Goal: Register for event/course

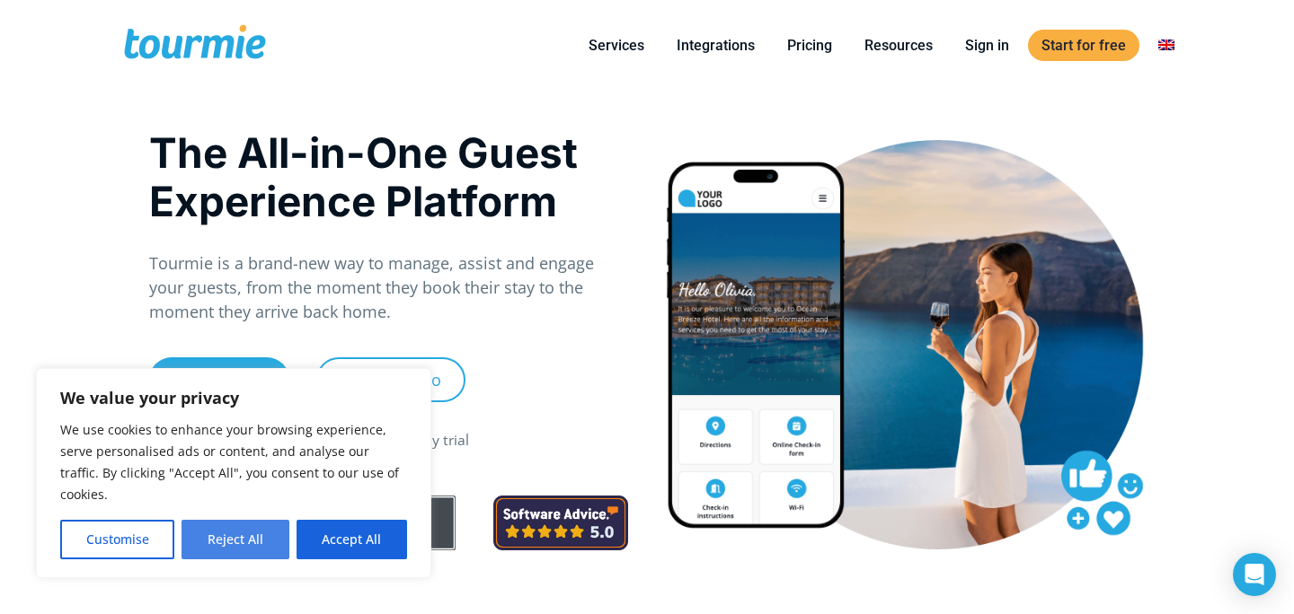
click at [232, 537] on button "Reject All" at bounding box center [234, 540] width 107 height 40
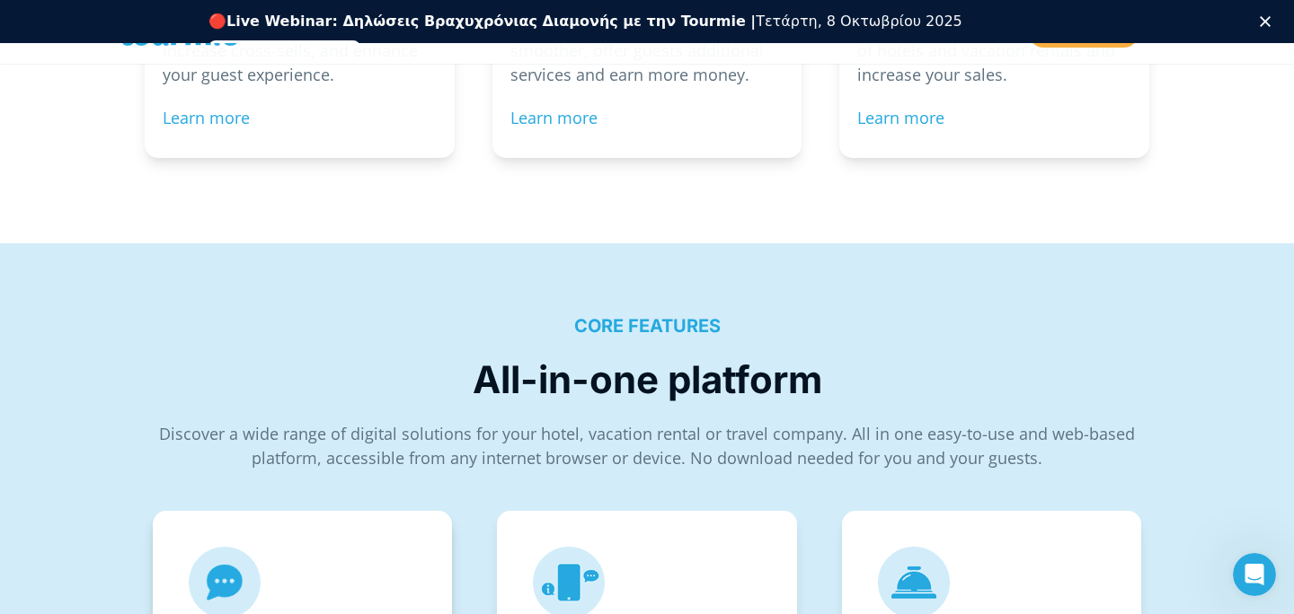
scroll to position [1923, 0]
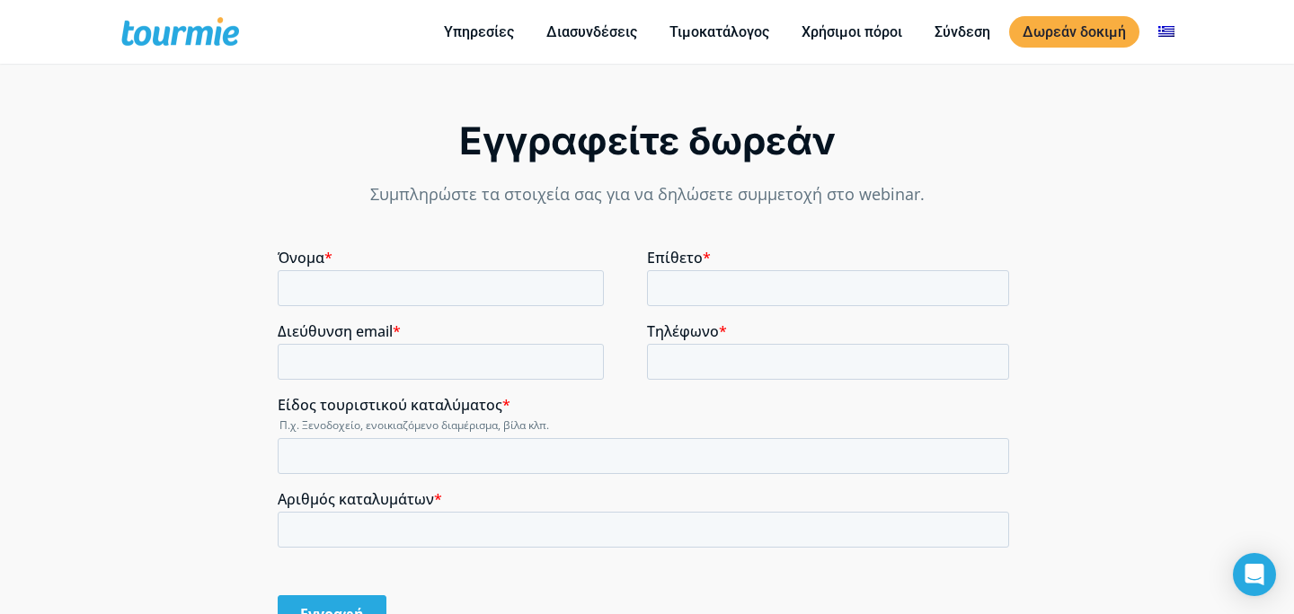
scroll to position [1279, 0]
click at [551, 284] on input "Όνομα *" at bounding box center [441, 289] width 326 height 36
click at [515, 287] on input "Όνομα *" at bounding box center [441, 289] width 326 height 36
type input "SEMIRAMIS"
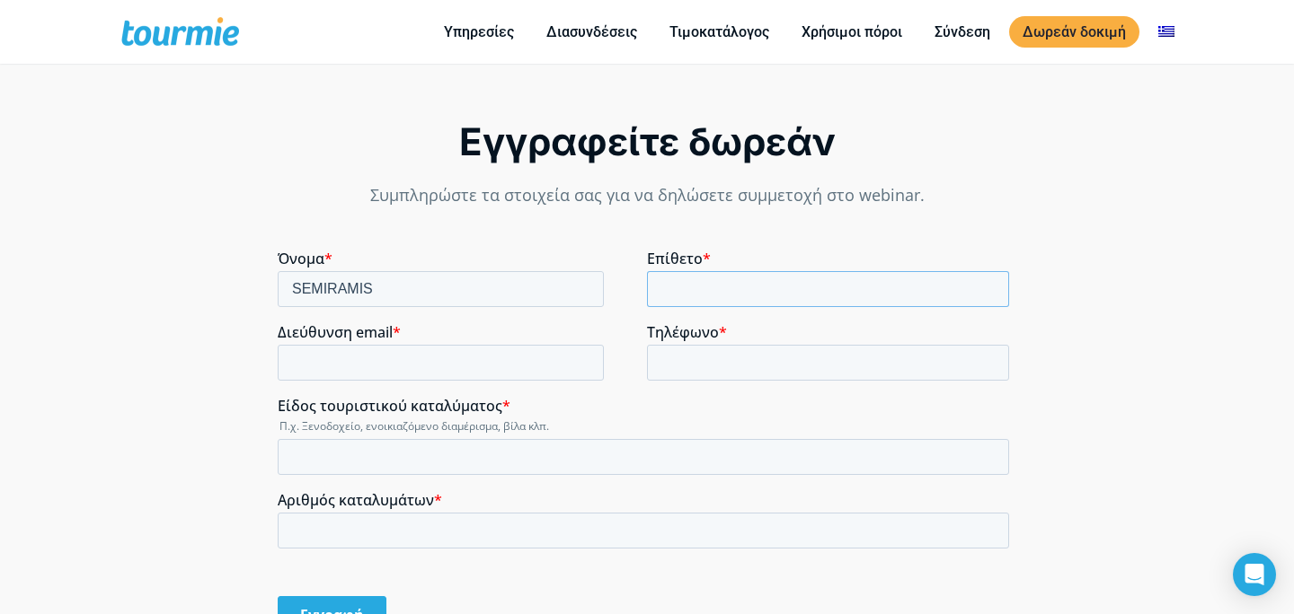
click at [740, 295] on input "Επίθετο *" at bounding box center [828, 289] width 362 height 36
type input "RIGOPOULOU"
click at [483, 368] on input "Διεύθυνση email *" at bounding box center [441, 363] width 326 height 36
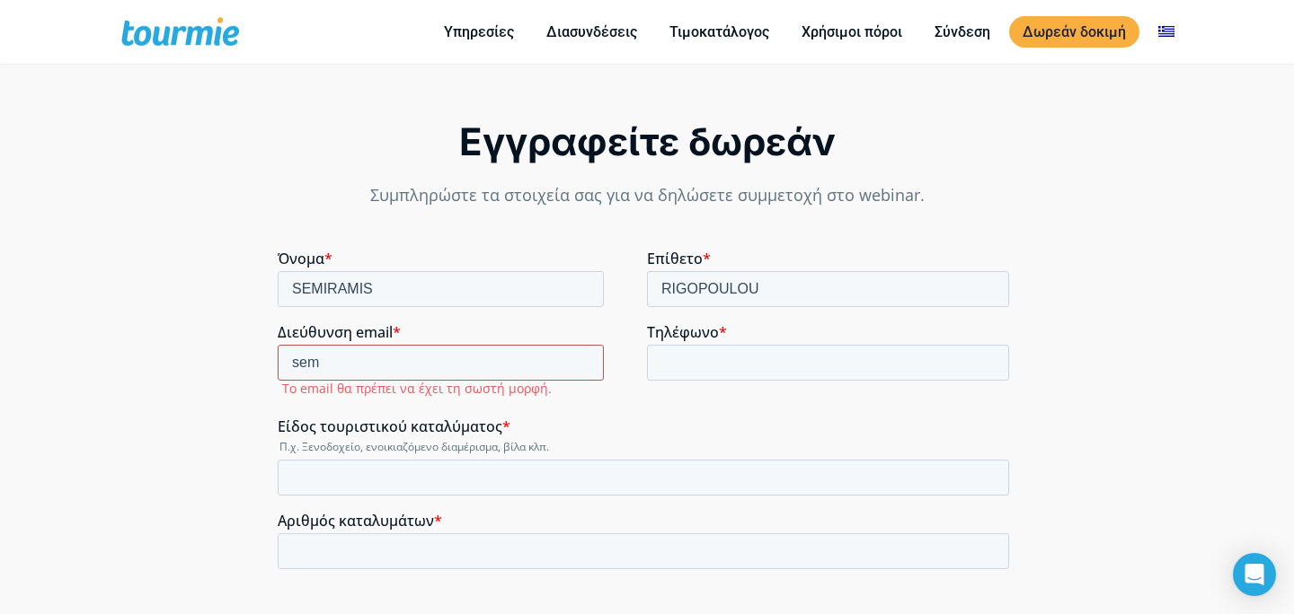
type input "[EMAIL_ADDRESS][DOMAIN_NAME]"
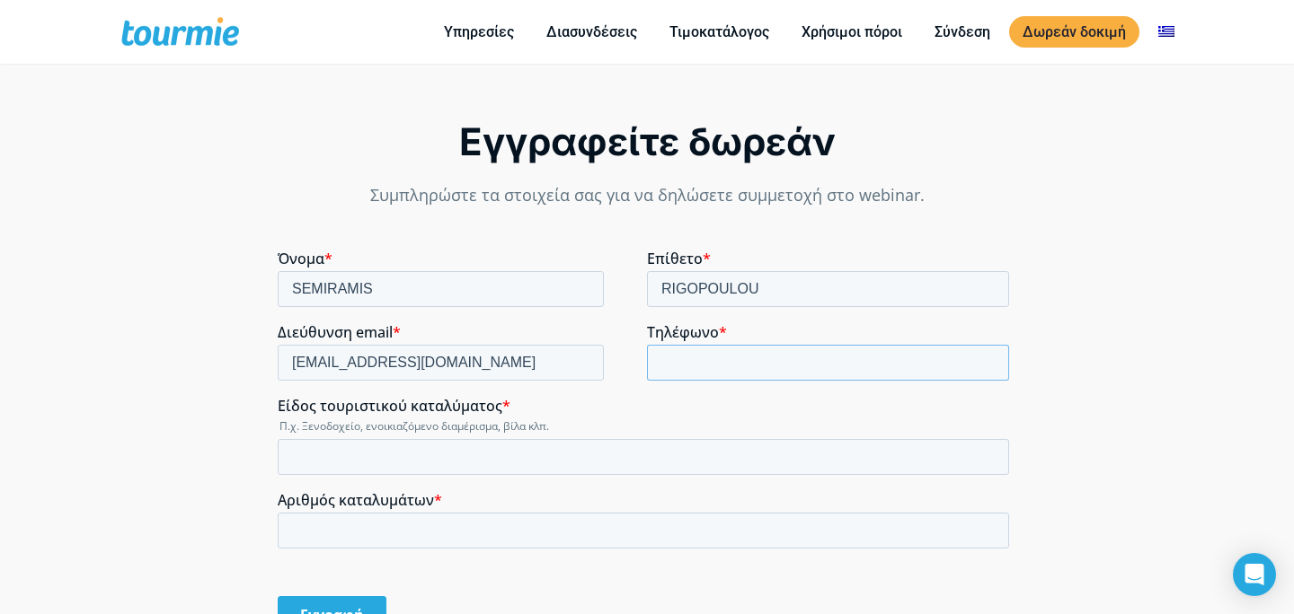
click at [715, 346] on input "Τηλέφωνο *" at bounding box center [828, 363] width 362 height 36
type input "[PHONE_NUMBER]"
drag, startPoint x: 365, startPoint y: 428, endPoint x: 497, endPoint y: 425, distance: 132.1
click at [497, 425] on legend "Π.χ. Ξενοδοχείο, ενοικιαζόμενο διαμέρισμα, βίλα κλπ." at bounding box center [647, 426] width 738 height 15
copy legend "ενοικιαζόμενο διαμέρισμα"
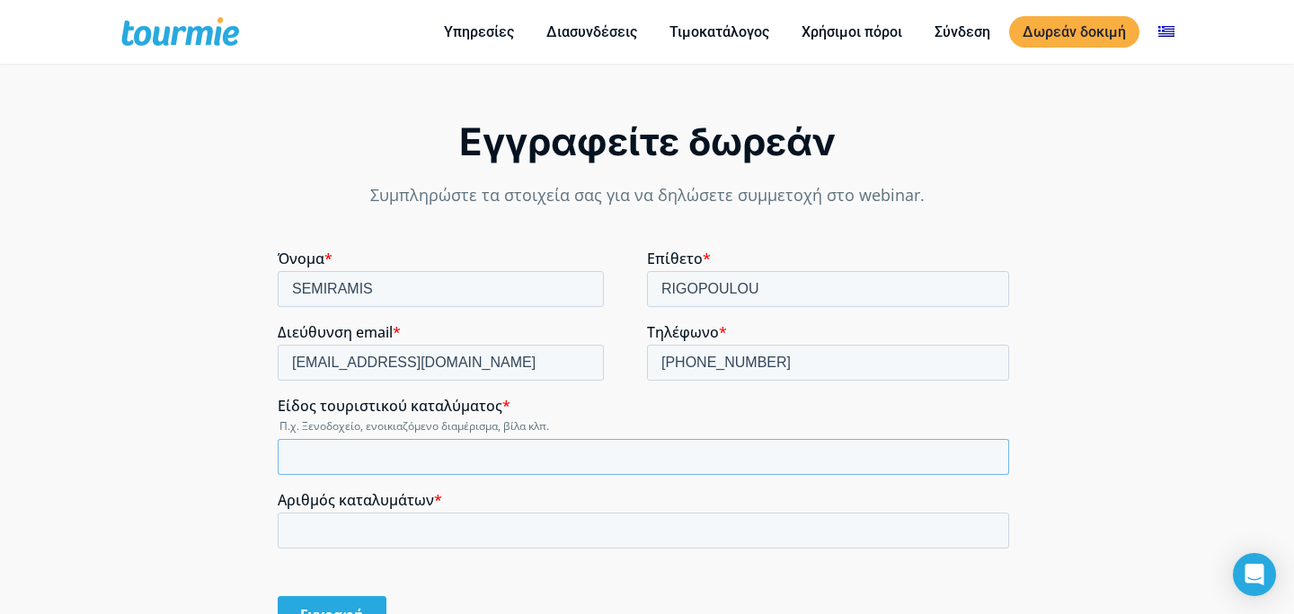
click at [494, 469] on input "Είδος τουριστικού καταλύματος *" at bounding box center [643, 457] width 731 height 36
paste input "ενοικιαζόμενο διαμέρισμα"
click at [295, 458] on input "ενοικιαζόμενο διαμέρισμα" at bounding box center [643, 457] width 731 height 36
click at [458, 457] on input "Eνοικιαζόμενο διαμέρισμα" at bounding box center [643, 457] width 731 height 36
type input "Eνοικιαζόμενο διαμέρισμα"
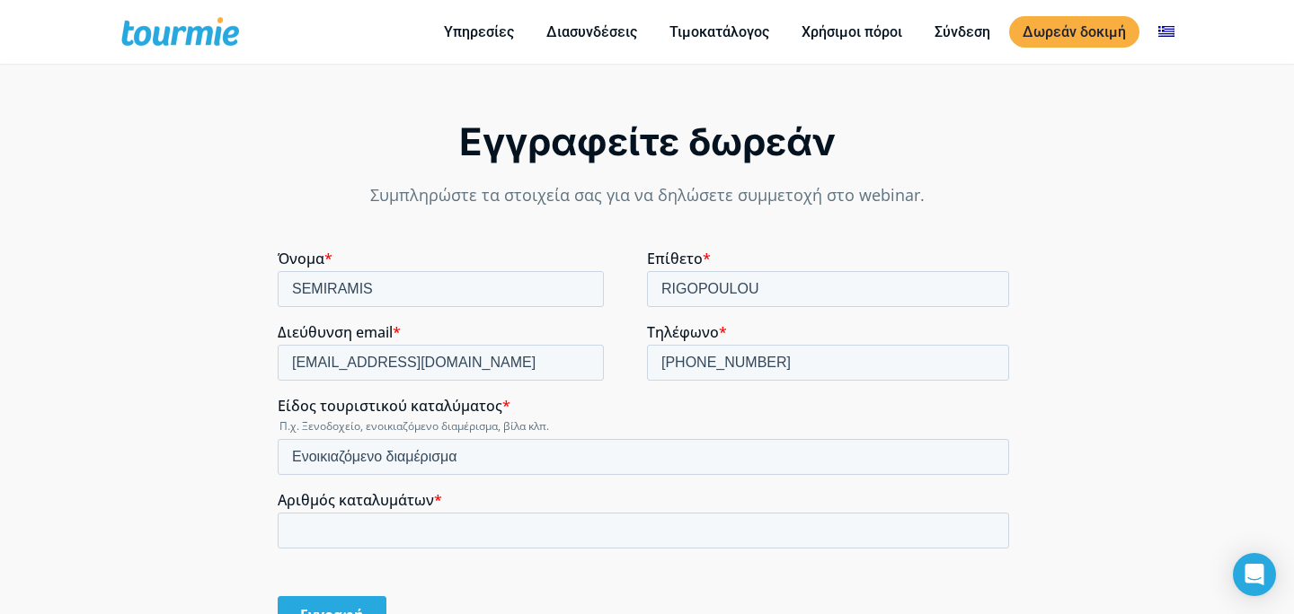
click at [472, 511] on div "Αριθμός καταλυμάτων *" at bounding box center [647, 519] width 738 height 57
click at [469, 525] on input "Αριθμός καταλυμάτων *" at bounding box center [643, 531] width 731 height 36
type input "1"
click at [479, 561] on fieldset "Αριθμός καταλυμάτων * 1" at bounding box center [647, 528] width 738 height 74
click at [368, 614] on input "Εγγραφή" at bounding box center [332, 615] width 109 height 38
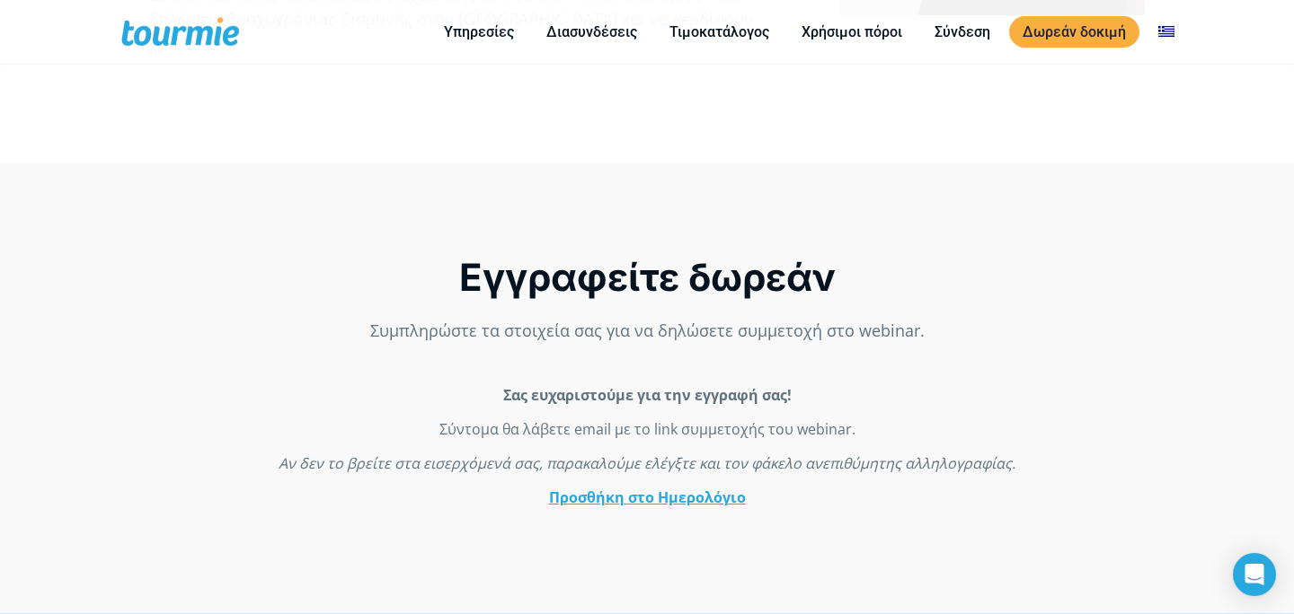
scroll to position [1148, 0]
